Goal: Information Seeking & Learning: Learn about a topic

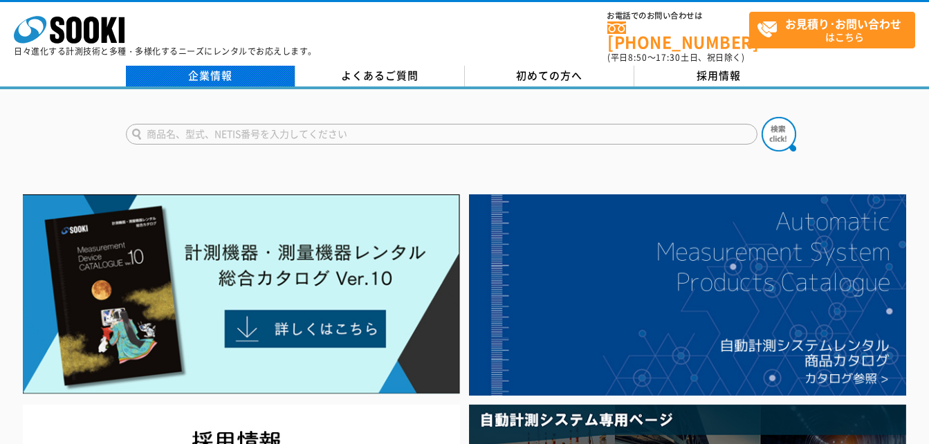
click at [234, 68] on link "企業情報" at bounding box center [210, 76] width 169 height 21
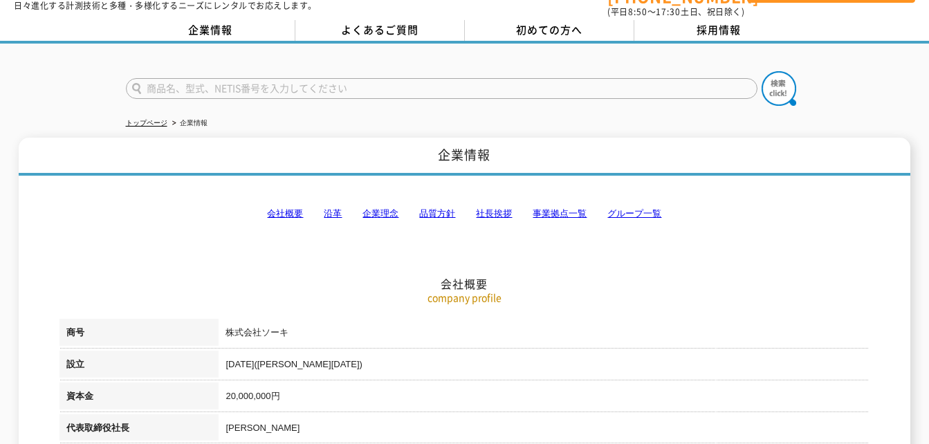
scroll to position [35, 0]
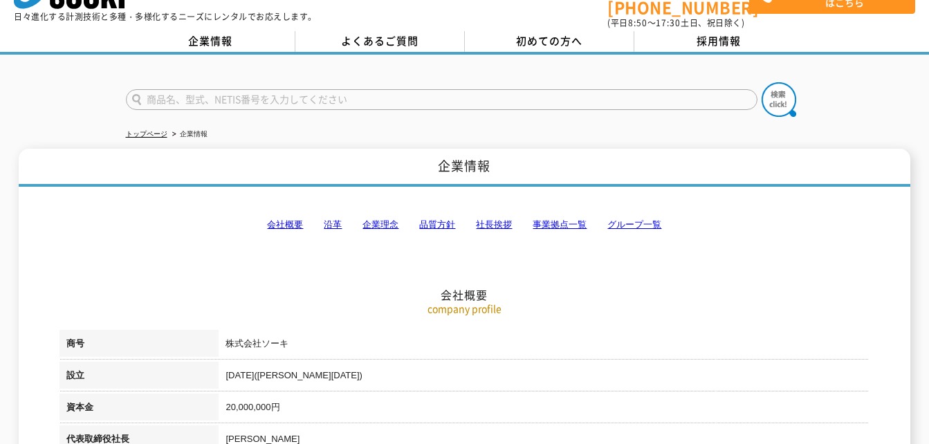
click at [389, 219] on link "企業理念" at bounding box center [380, 224] width 36 height 10
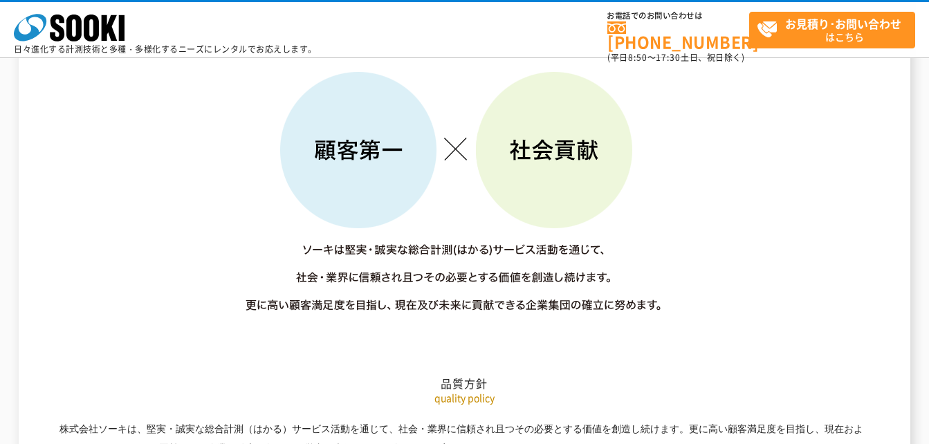
scroll to position [2021, 0]
